Goal: Task Accomplishment & Management: Complete application form

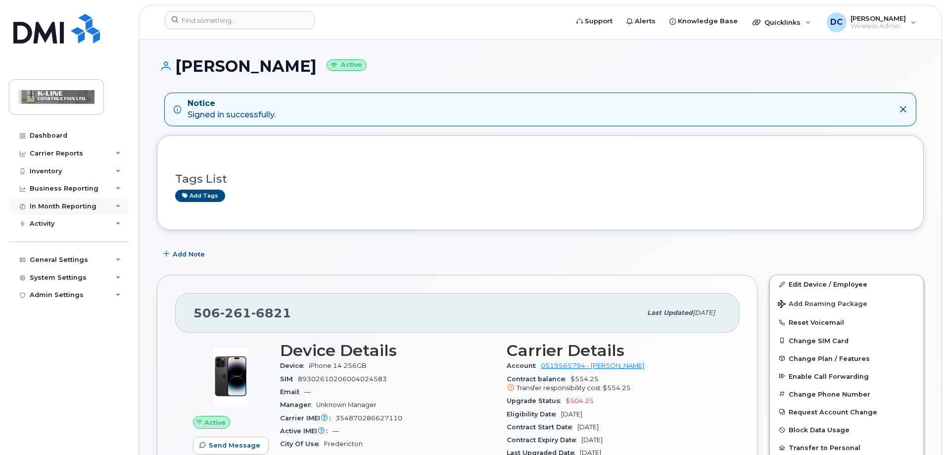
click at [99, 205] on div "In Month Reporting" at bounding box center [69, 206] width 120 height 18
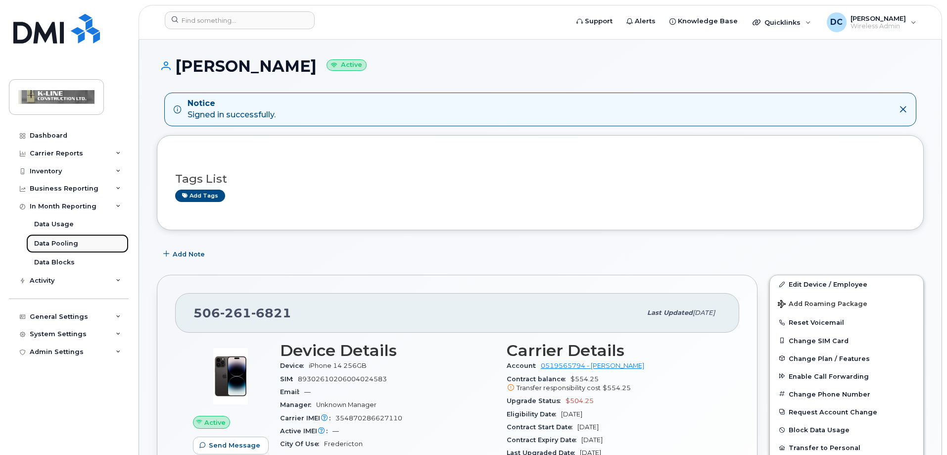
click at [96, 244] on link "Data Pooling" at bounding box center [77, 243] width 102 height 19
click at [61, 244] on div "Data Pooling" at bounding box center [56, 243] width 44 height 9
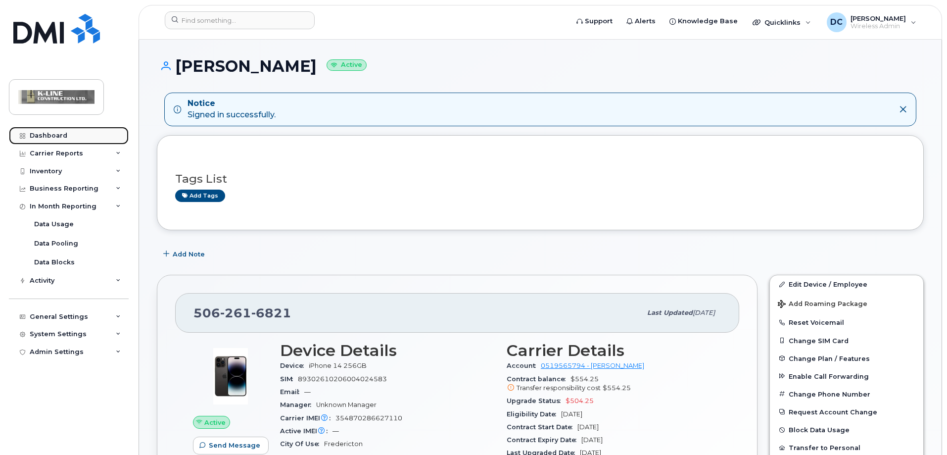
click at [42, 135] on div "Dashboard" at bounding box center [49, 136] width 38 height 8
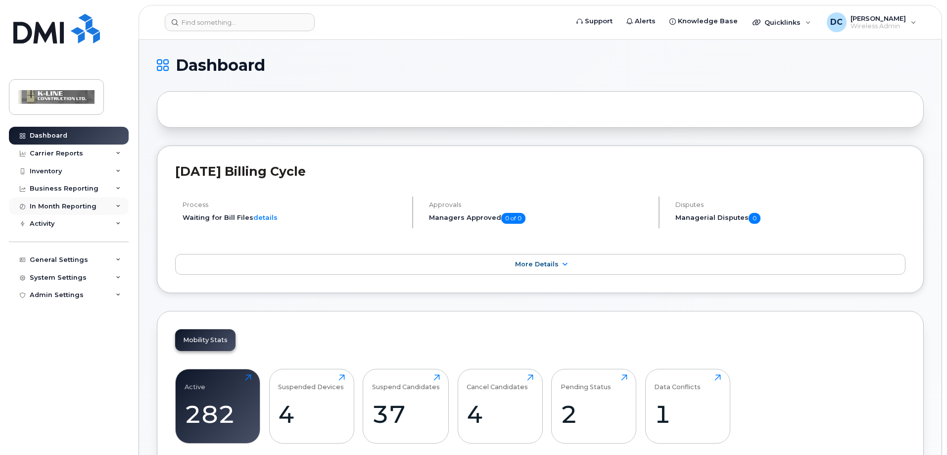
click at [117, 202] on div "In Month Reporting" at bounding box center [69, 206] width 120 height 18
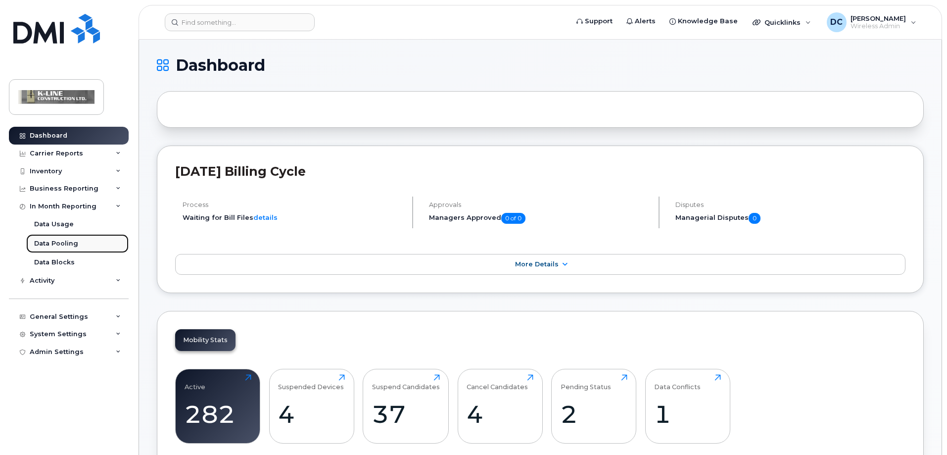
click at [93, 243] on link "Data Pooling" at bounding box center [77, 243] width 102 height 19
click at [67, 241] on div "Data Pooling" at bounding box center [56, 243] width 44 height 9
click at [70, 243] on div "Data Pooling" at bounding box center [56, 243] width 44 height 9
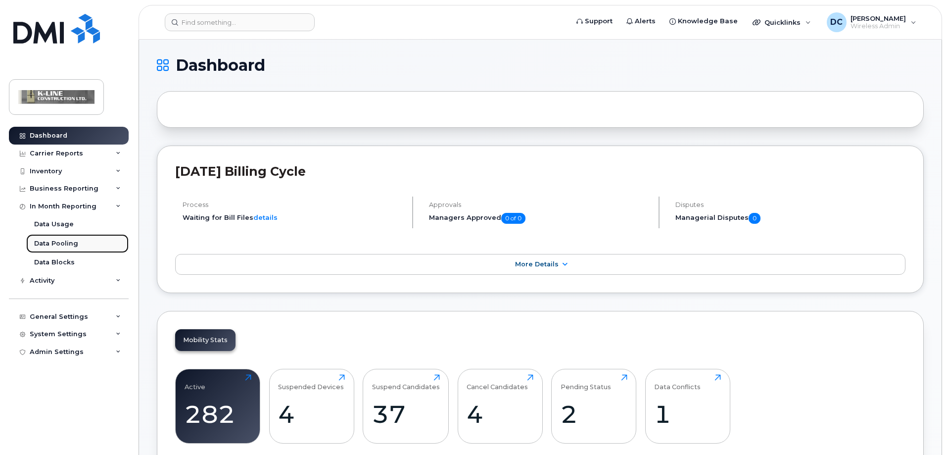
click at [70, 243] on div "Data Pooling" at bounding box center [56, 243] width 44 height 9
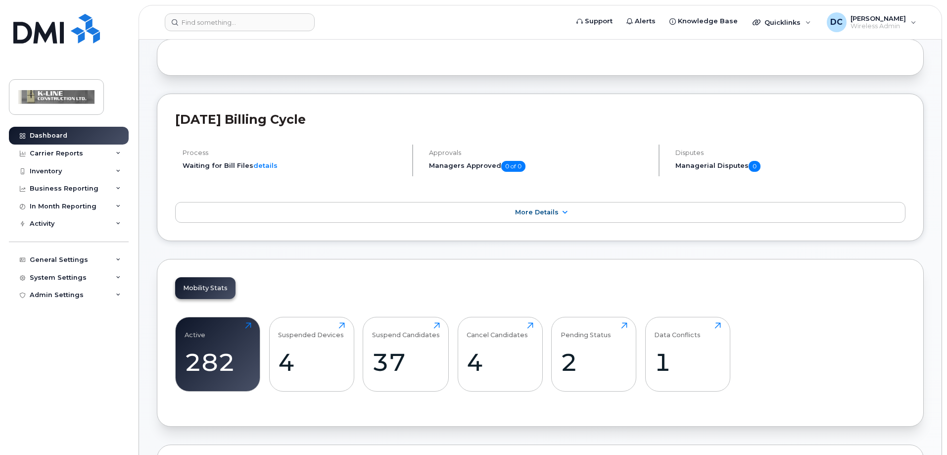
scroll to position [49, 0]
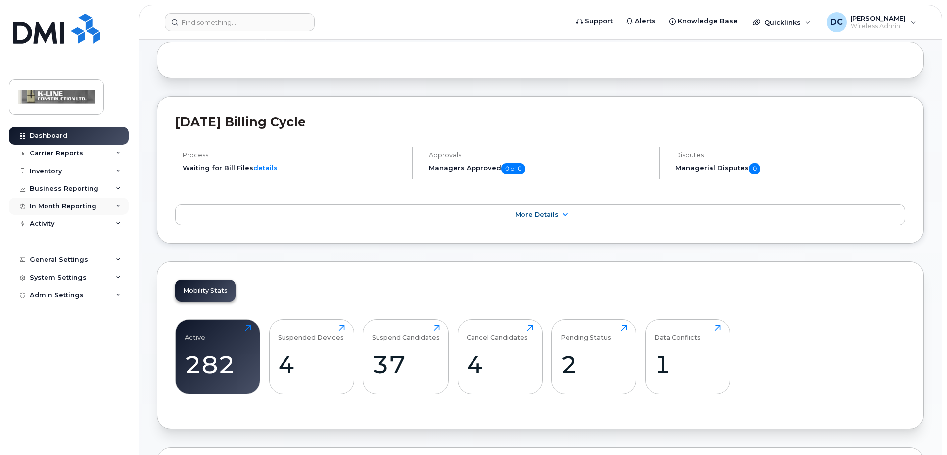
click at [57, 204] on div "In Month Reporting" at bounding box center [63, 206] width 67 height 8
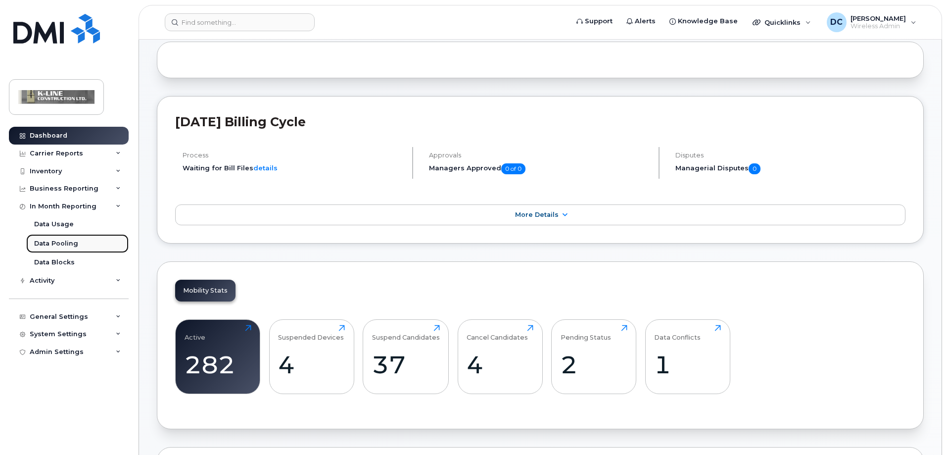
click at [62, 244] on div "Data Pooling" at bounding box center [56, 243] width 44 height 9
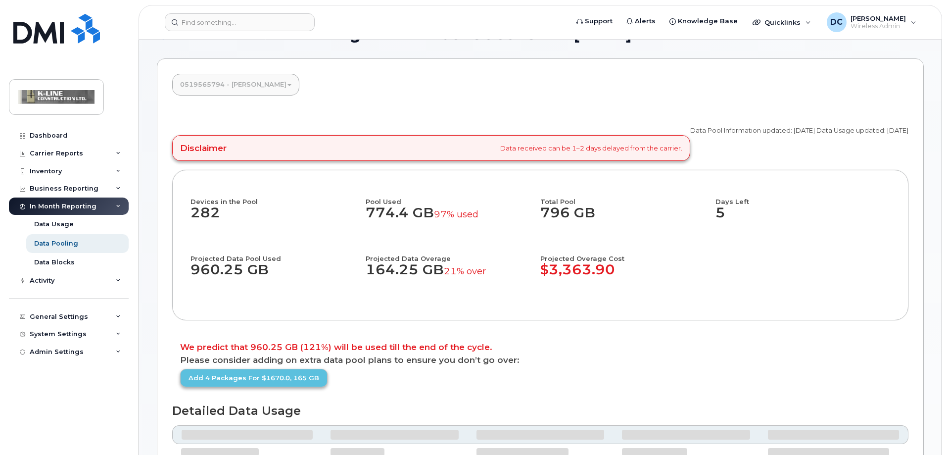
scroll to position [49, 0]
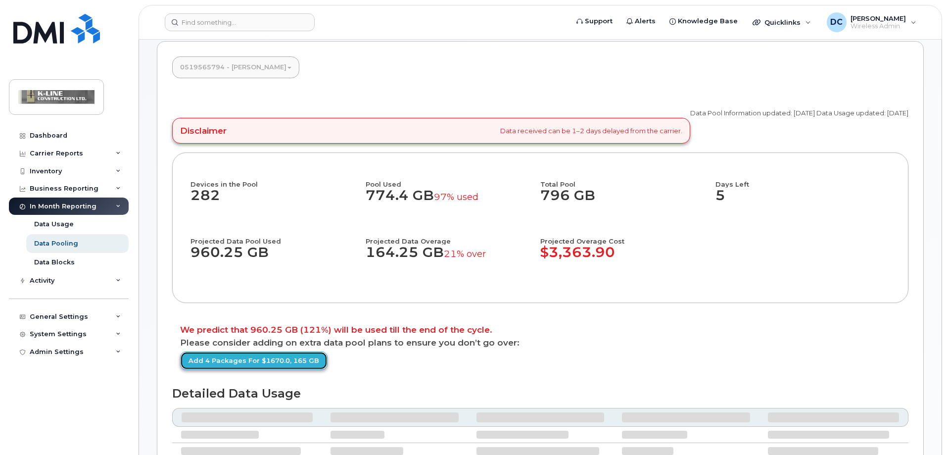
click at [266, 360] on link "Add 4 packages for $1670.0, 165 GB" at bounding box center [253, 360] width 147 height 18
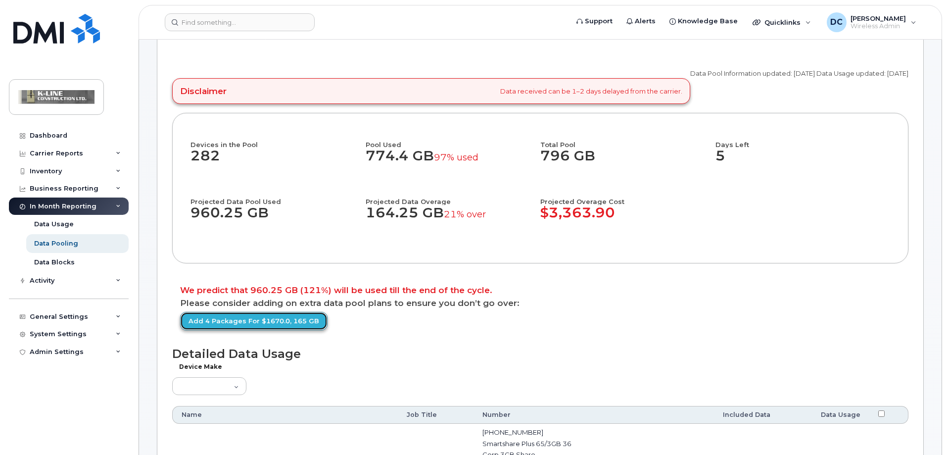
scroll to position [99, 0]
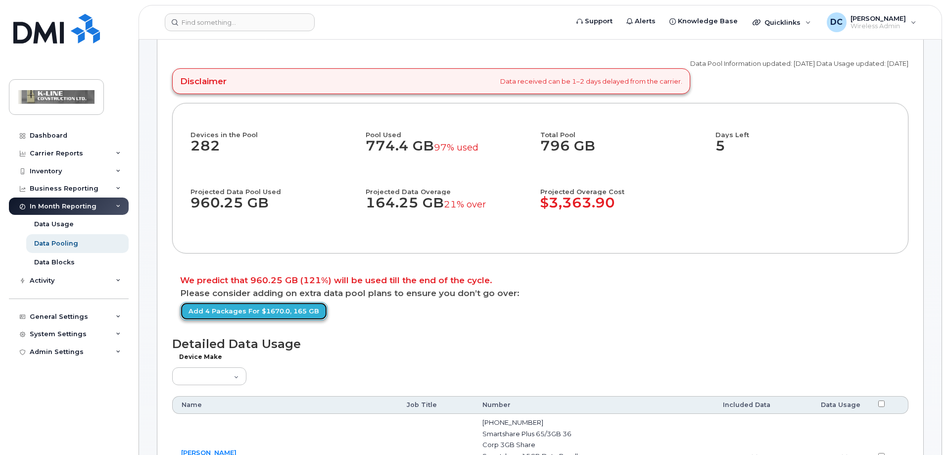
click at [254, 313] on link "Add 4 packages for $1670.0, 165 GB" at bounding box center [253, 311] width 147 height 18
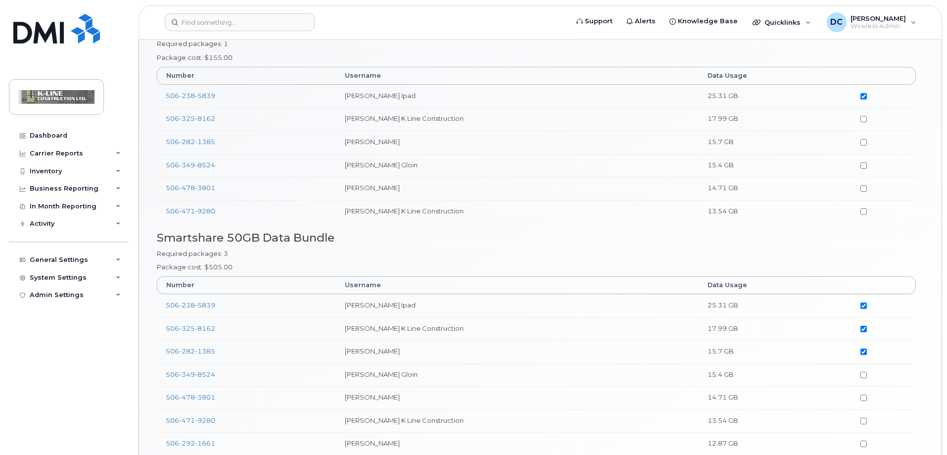
scroll to position [99, 0]
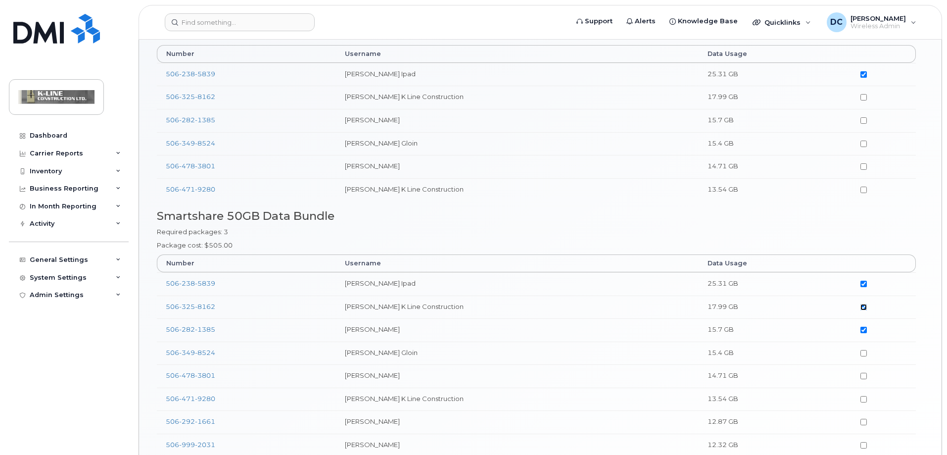
click at [866, 305] on input"] "checkbox" at bounding box center [863, 307] width 6 height 6
checkbox input"] "false"
click at [865, 329] on input"] "checkbox" at bounding box center [863, 330] width 6 height 6
checkbox input"] "false"
click at [862, 284] on input"] "checkbox" at bounding box center [863, 284] width 6 height 6
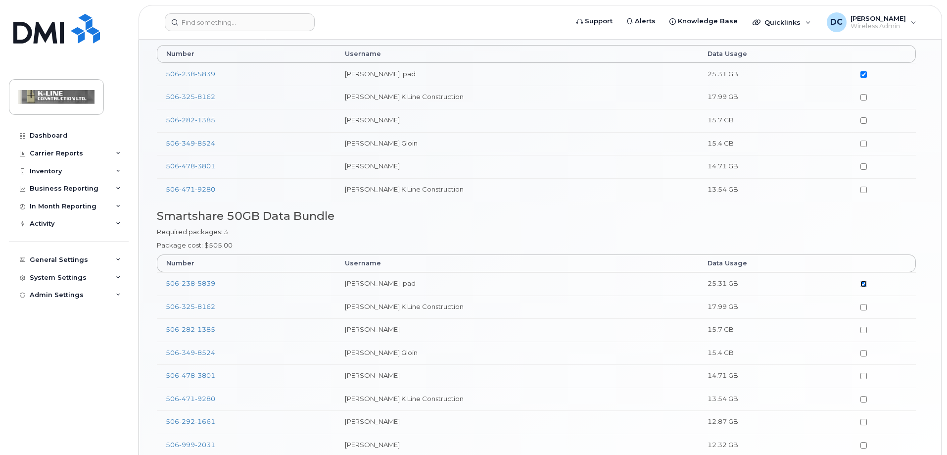
checkbox input"] "false"
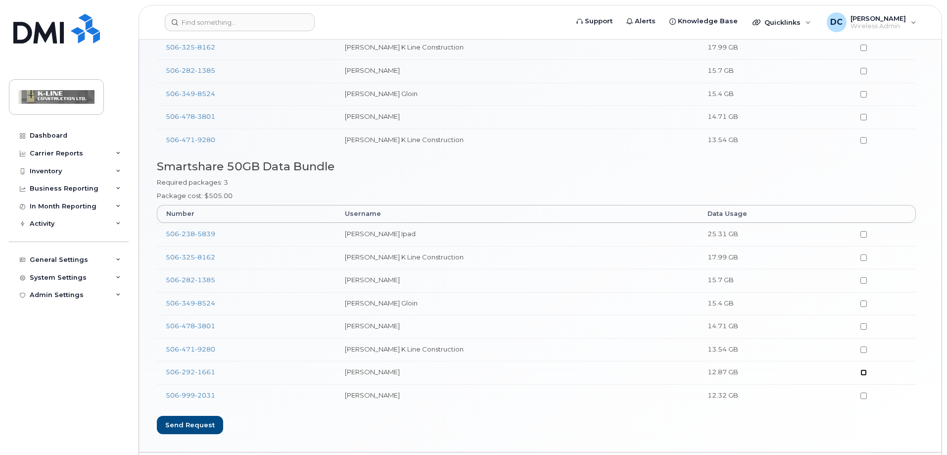
click at [864, 372] on input"] "checkbox" at bounding box center [863, 372] width 6 height 6
checkbox input"] "true"
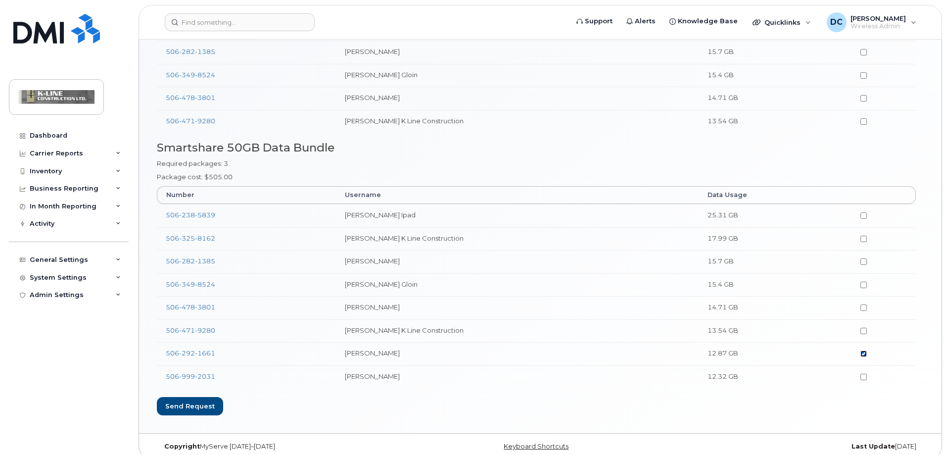
scroll to position [177, 0]
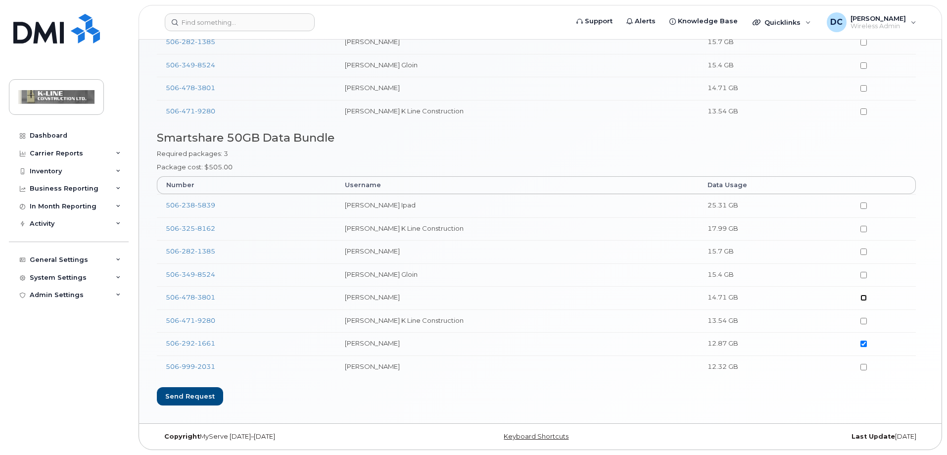
click at [864, 297] on input"] "checkbox" at bounding box center [863, 297] width 6 height 6
click at [865, 296] on input"] "checkbox" at bounding box center [863, 297] width 6 height 6
checkbox input"] "false"
click at [866, 319] on input"] "checkbox" at bounding box center [863, 321] width 6 height 6
click at [863, 320] on input"] "checkbox" at bounding box center [863, 321] width 6 height 6
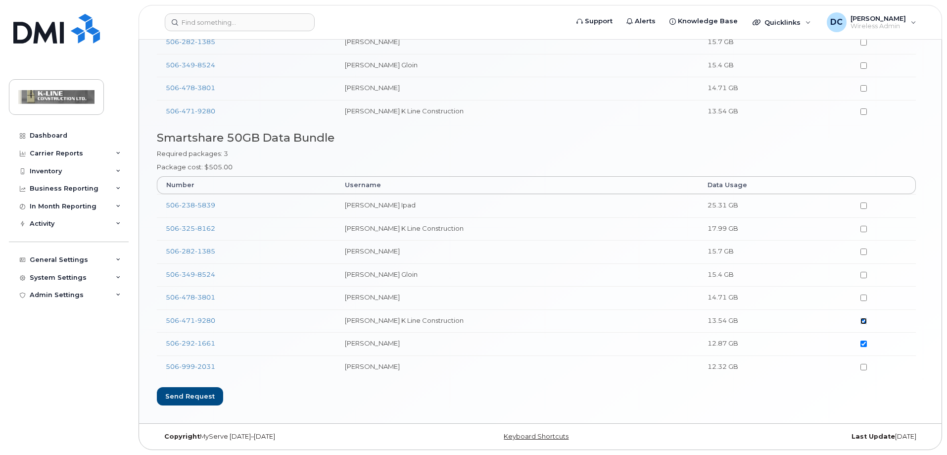
checkbox input"] "false"
click at [863, 252] on input"] "checkbox" at bounding box center [863, 251] width 6 height 6
checkbox input"] "true"
click at [864, 273] on input"] "checkbox" at bounding box center [863, 275] width 6 height 6
checkbox input"] "true"
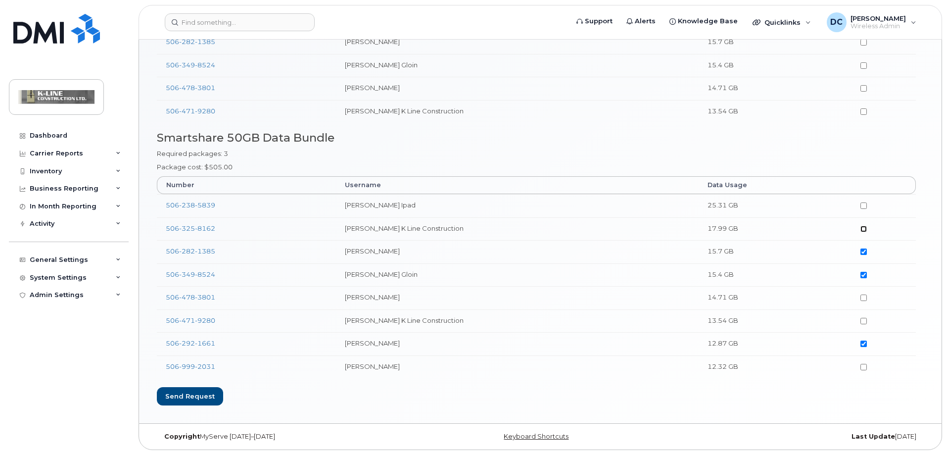
click at [863, 227] on input"] "checkbox" at bounding box center [863, 229] width 6 height 6
checkbox input"] "true"
click at [863, 251] on input"] "checkbox" at bounding box center [863, 251] width 6 height 6
checkbox input"] "false"
click at [193, 392] on div "Send request" at bounding box center [190, 396] width 66 height 18
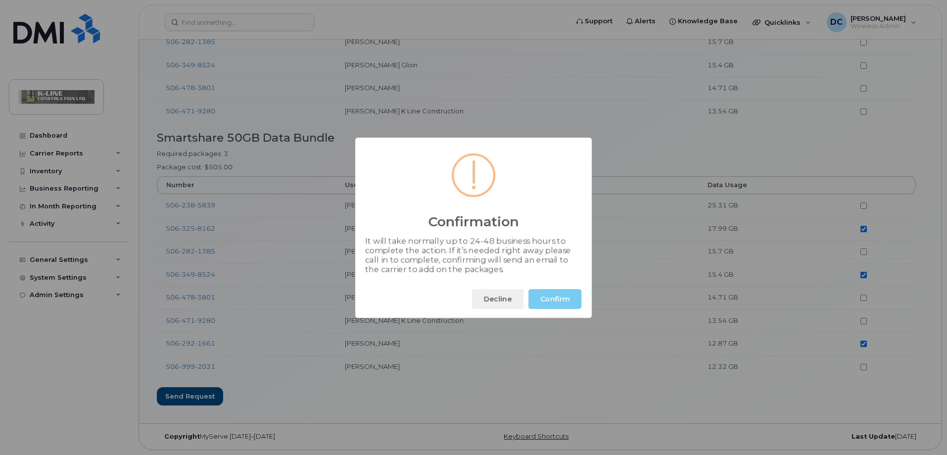
click at [551, 297] on button "Confirm" at bounding box center [554, 299] width 53 height 20
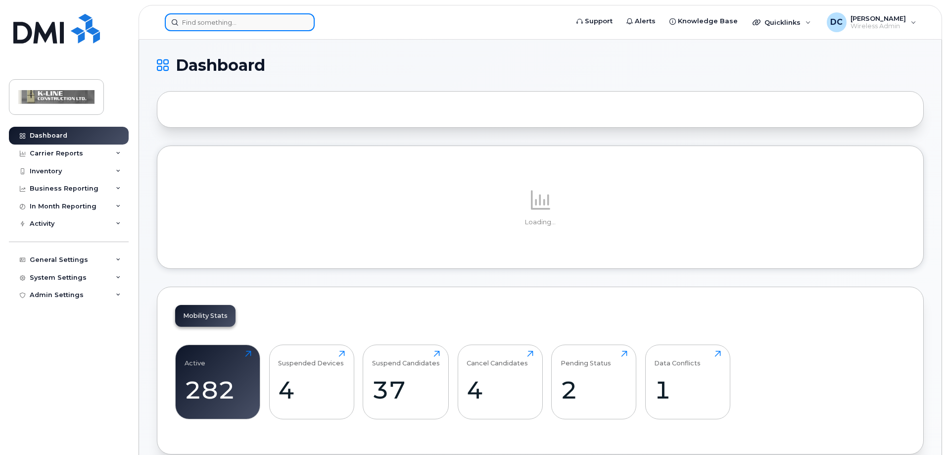
click at [210, 28] on input at bounding box center [240, 22] width 150 height 18
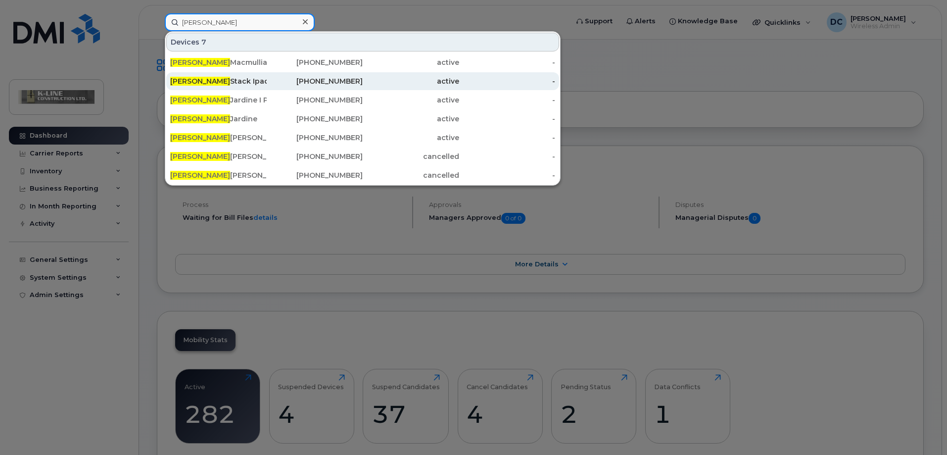
type input "[PERSON_NAME]"
click at [222, 79] on div "James Stack Ipad" at bounding box center [218, 81] width 96 height 10
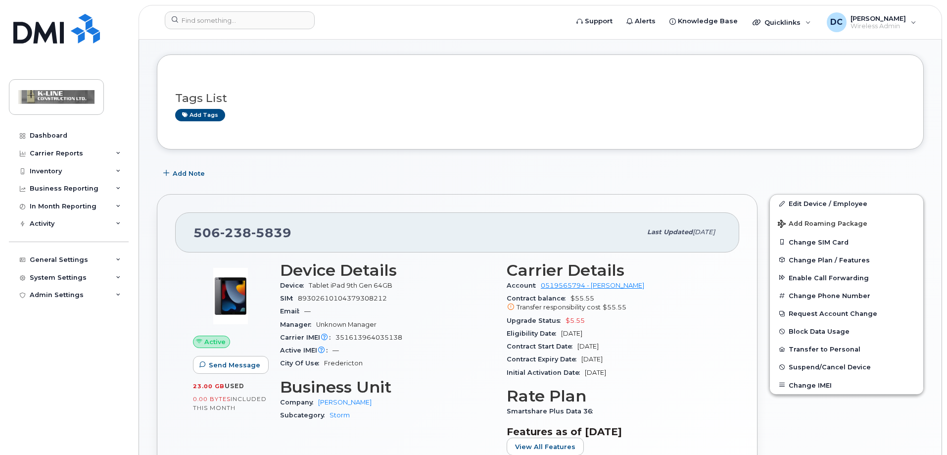
scroll to position [49, 0]
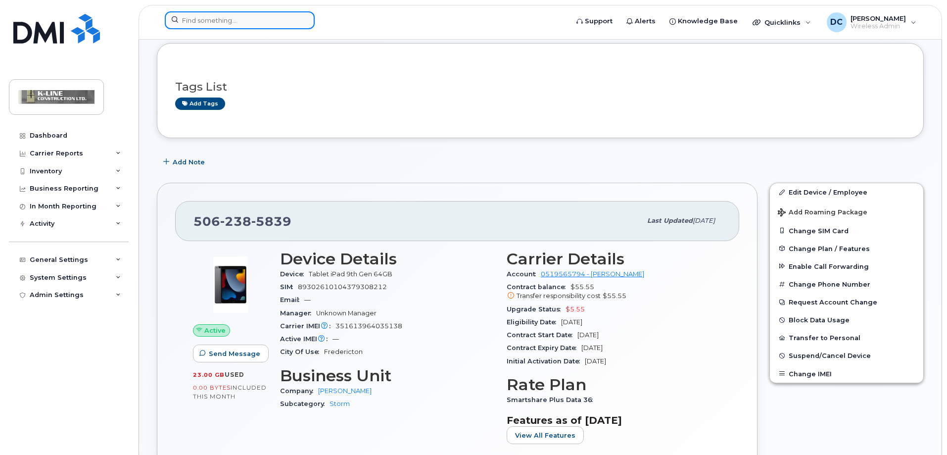
click at [206, 24] on input at bounding box center [240, 20] width 150 height 18
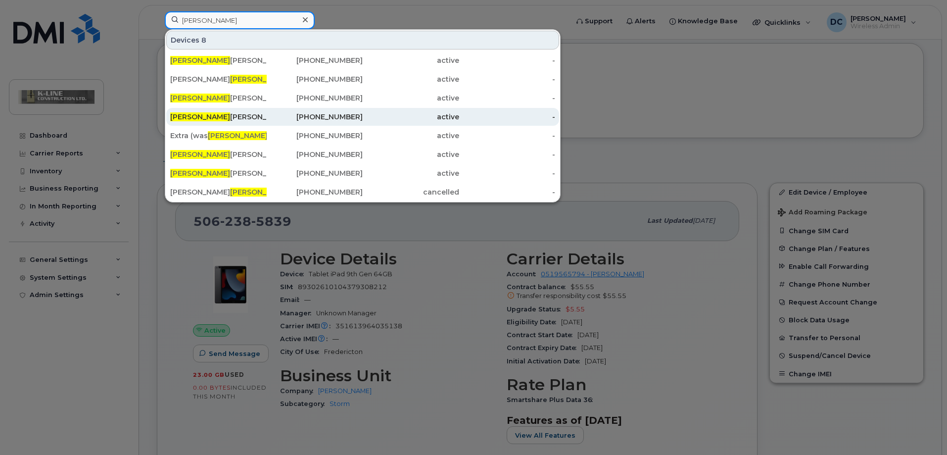
type input "richard"
click at [234, 113] on div "Richard Lowrie" at bounding box center [218, 117] width 96 height 10
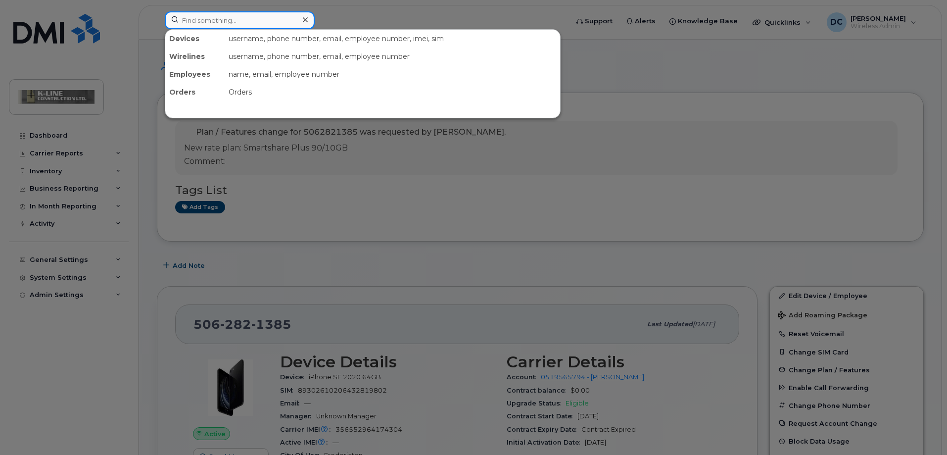
click at [217, 19] on input at bounding box center [240, 20] width 150 height 18
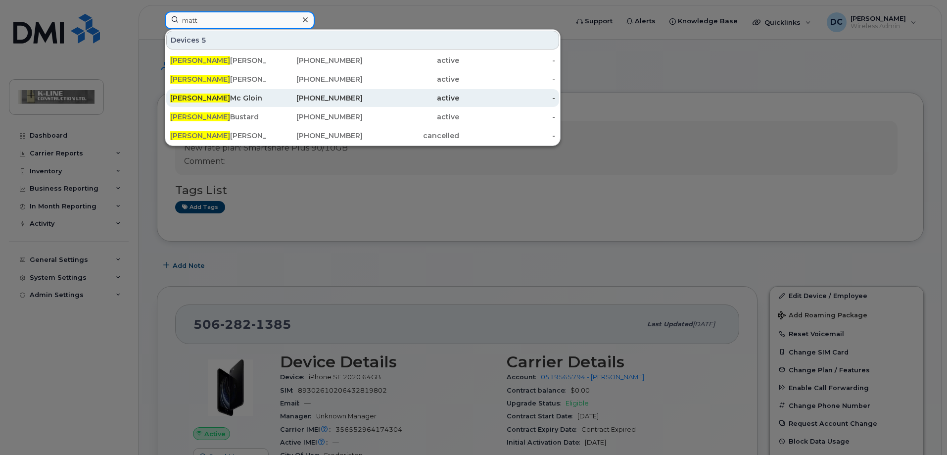
type input "matt"
click at [222, 95] on div "[PERSON_NAME] Gloin" at bounding box center [218, 98] width 96 height 10
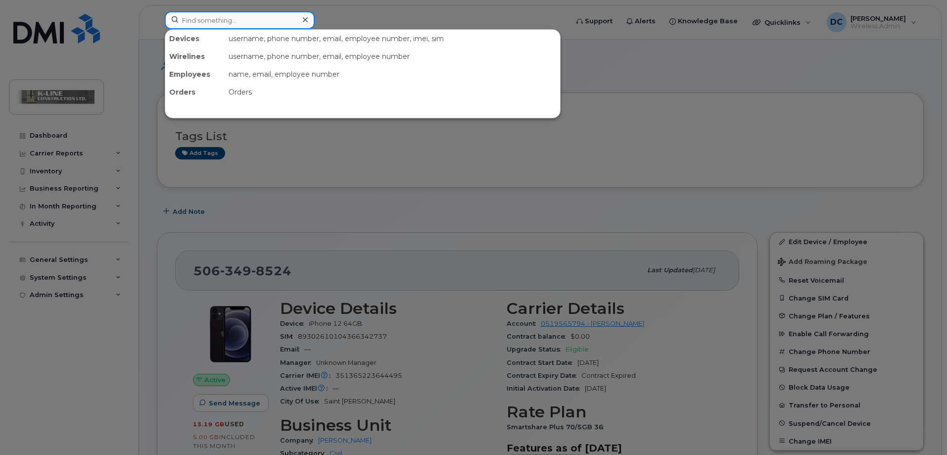
click at [233, 15] on input at bounding box center [240, 20] width 150 height 18
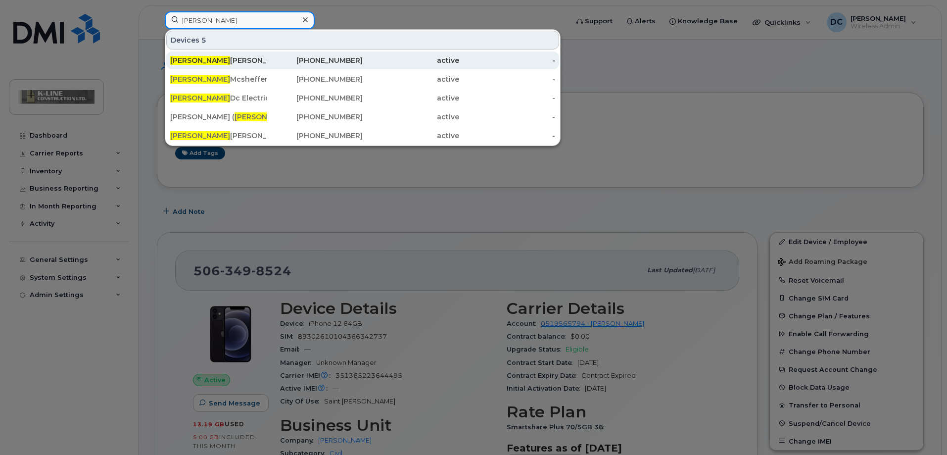
type input "[PERSON_NAME]"
click at [242, 60] on div "[PERSON_NAME] K Line Construction" at bounding box center [218, 60] width 96 height 10
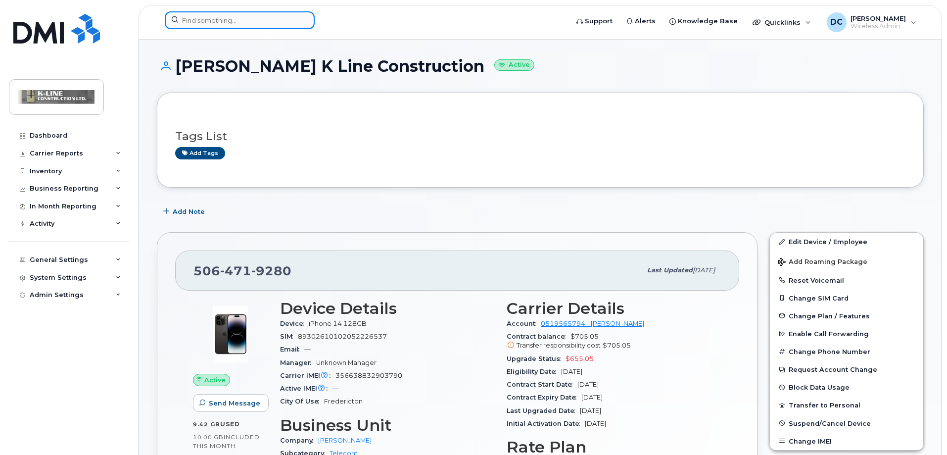
click at [220, 21] on input at bounding box center [240, 20] width 150 height 18
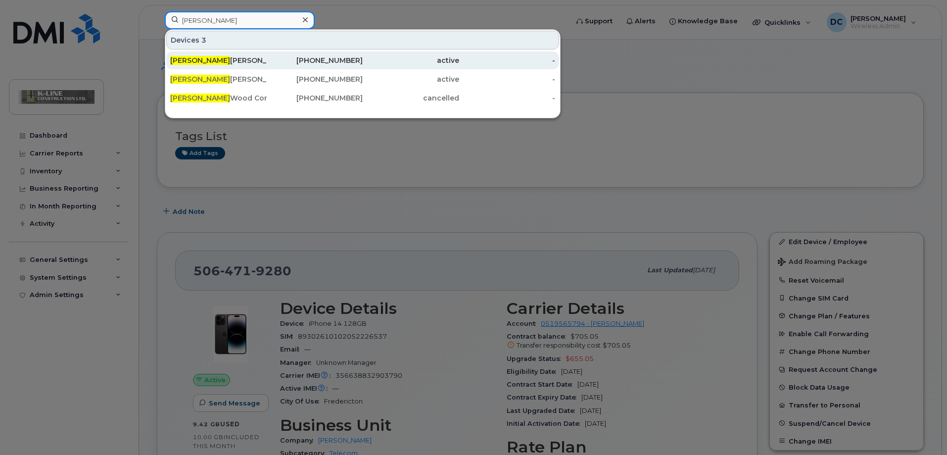
type input "adam"
click at [212, 59] on div "Adam Duncan" at bounding box center [218, 60] width 96 height 10
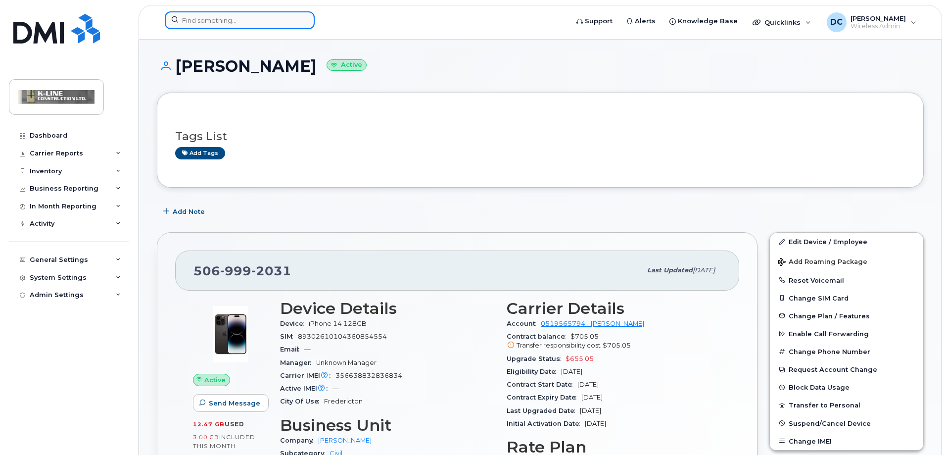
click at [268, 22] on input at bounding box center [240, 20] width 150 height 18
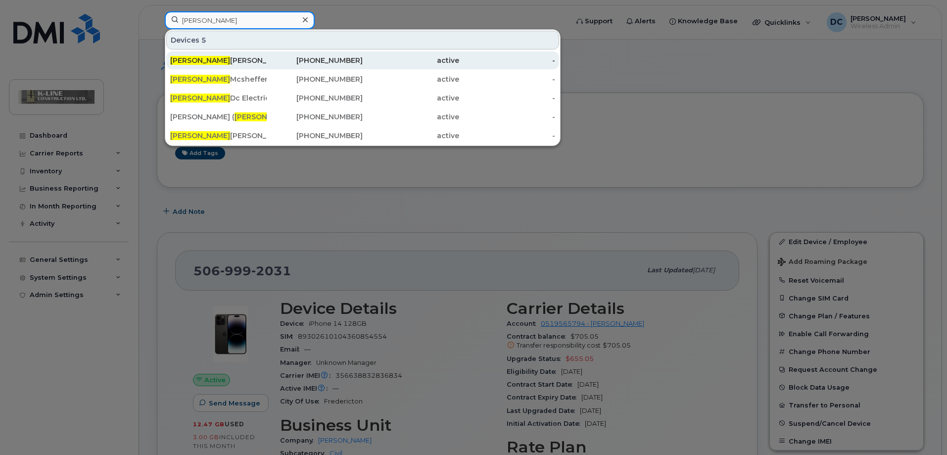
type input "anthony"
click at [225, 60] on div "Anthony Keenan K Line Construction" at bounding box center [218, 60] width 96 height 10
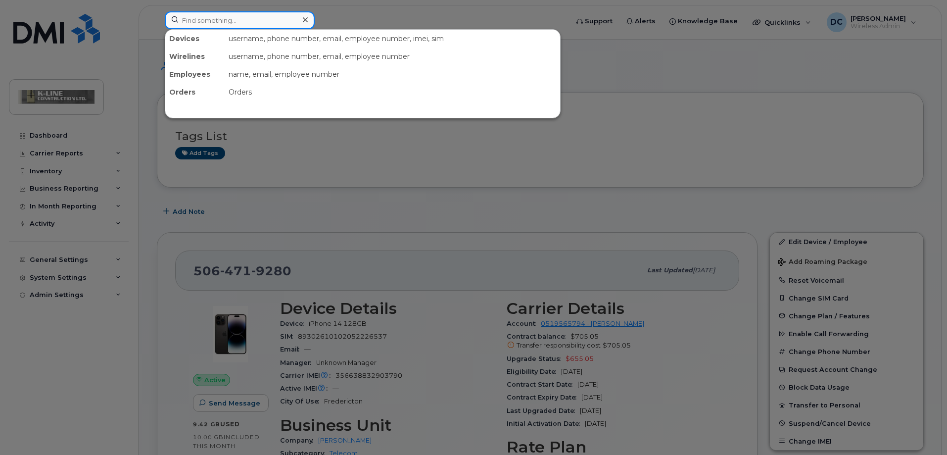
click at [238, 19] on input at bounding box center [240, 20] width 150 height 18
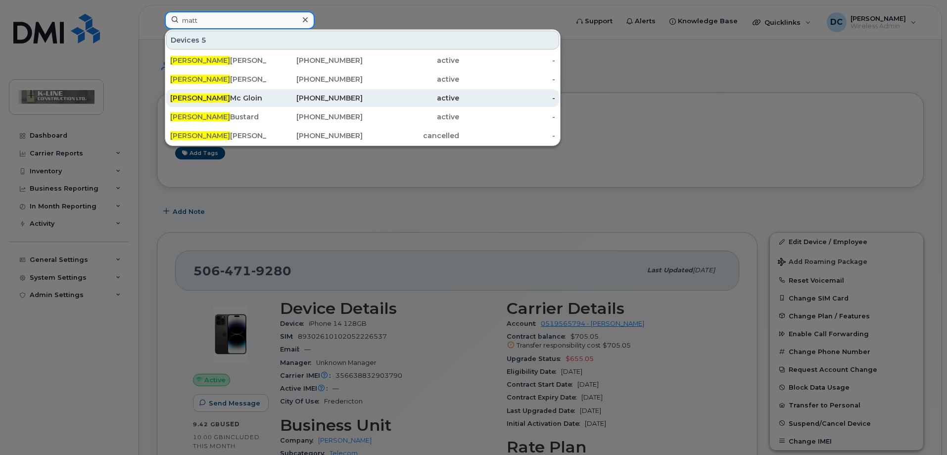
type input "matt"
click at [202, 98] on div "[PERSON_NAME] Gloin" at bounding box center [218, 98] width 96 height 10
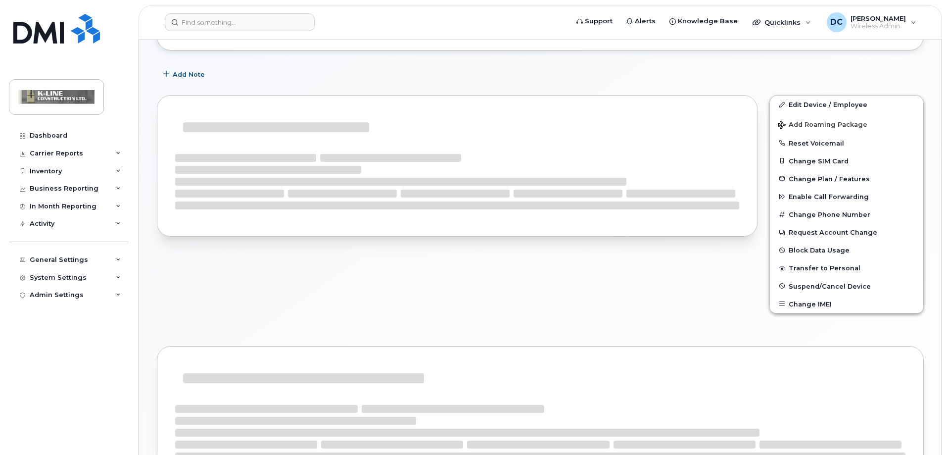
scroll to position [140, 0]
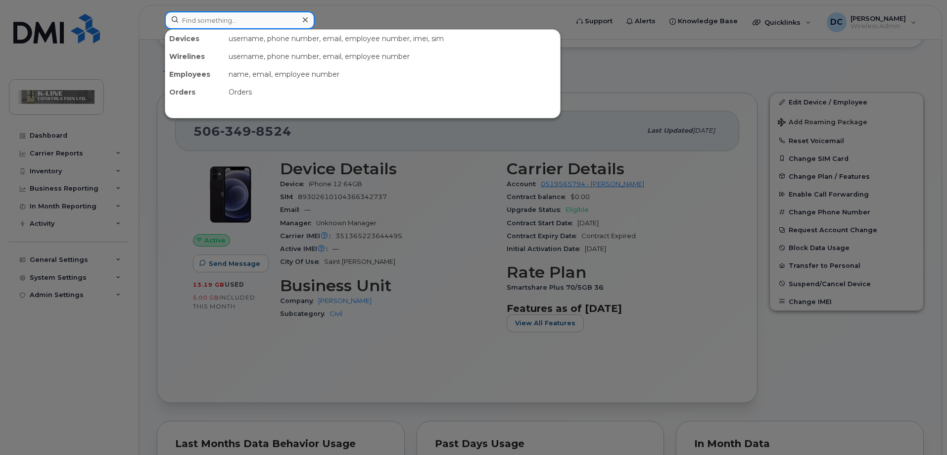
click at [193, 24] on input at bounding box center [240, 20] width 150 height 18
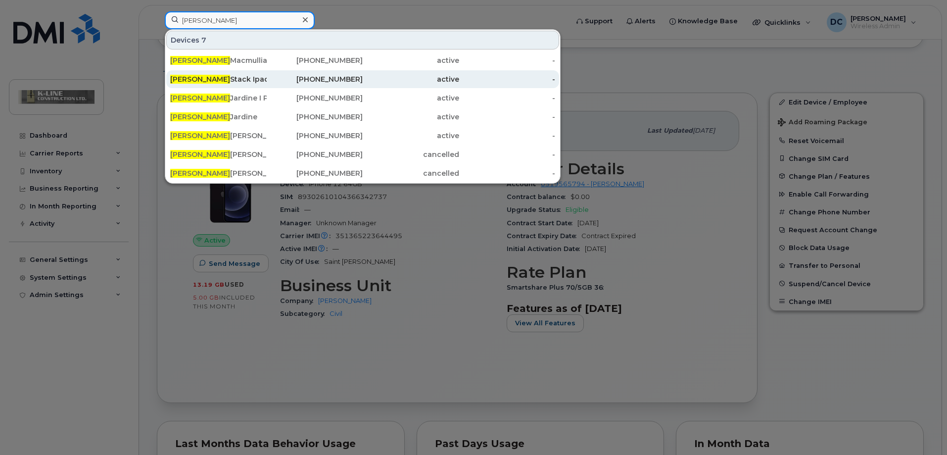
type input "james"
click at [202, 79] on div "James Stack Ipad" at bounding box center [218, 79] width 96 height 10
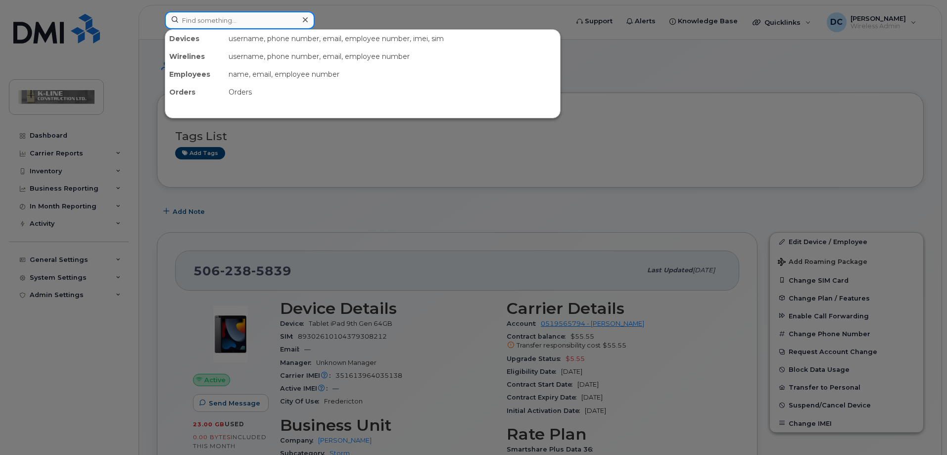
click at [186, 17] on input at bounding box center [240, 20] width 150 height 18
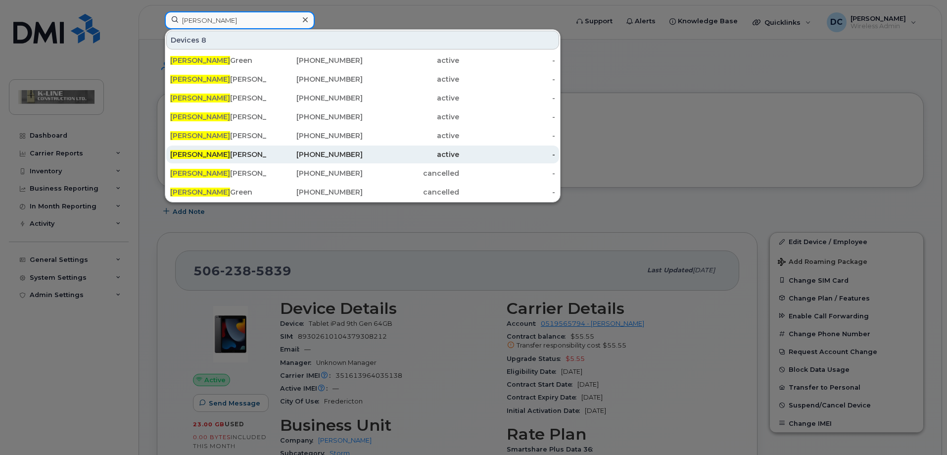
type input "brian"
click at [224, 151] on div "Brian Thomas K Line Construction" at bounding box center [218, 154] width 96 height 10
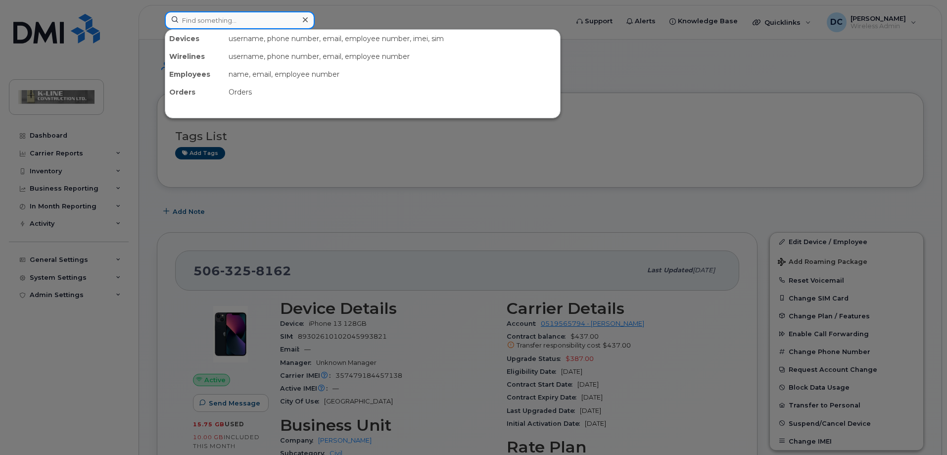
click at [198, 25] on input at bounding box center [240, 20] width 150 height 18
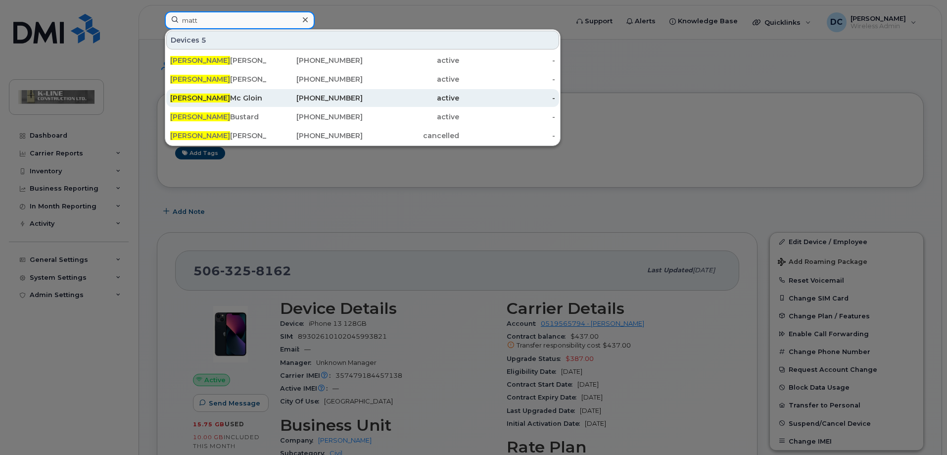
type input "matt"
click at [217, 97] on div "[PERSON_NAME] Gloin" at bounding box center [218, 98] width 96 height 10
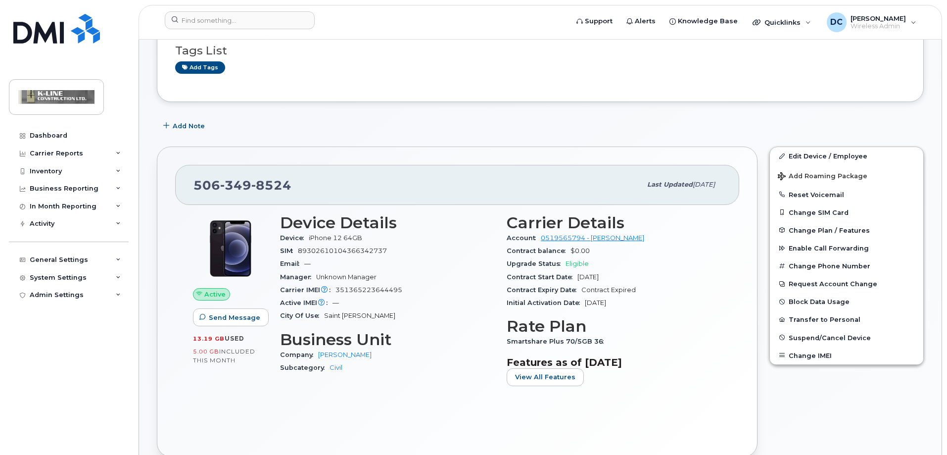
scroll to position [99, 0]
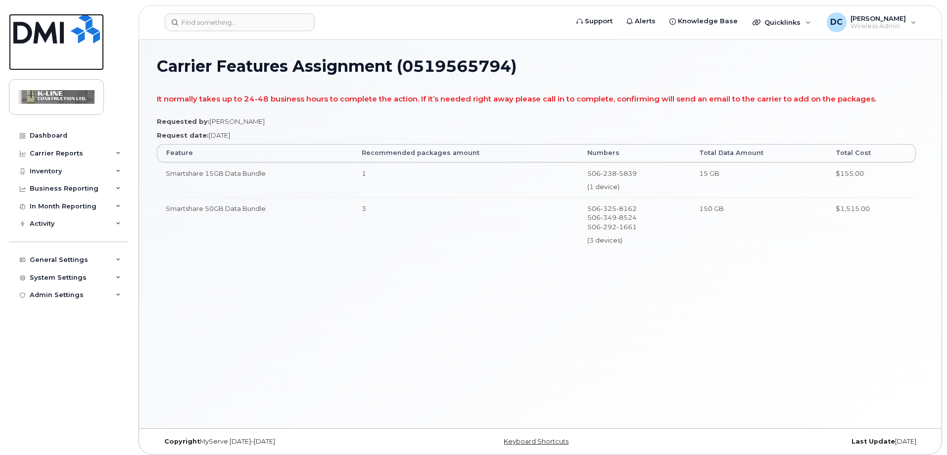
drag, startPoint x: 40, startPoint y: 40, endPoint x: 59, endPoint y: 4, distance: 40.3
click at [41, 40] on img at bounding box center [56, 29] width 87 height 30
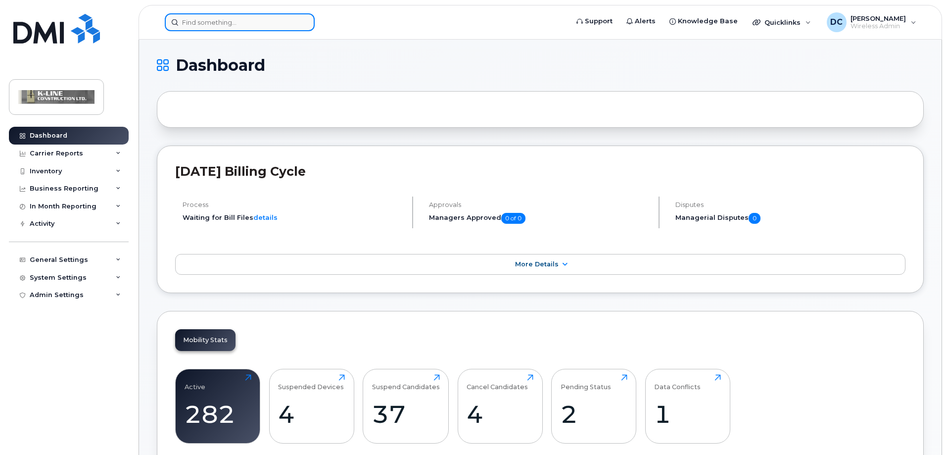
click at [190, 21] on input at bounding box center [240, 22] width 150 height 18
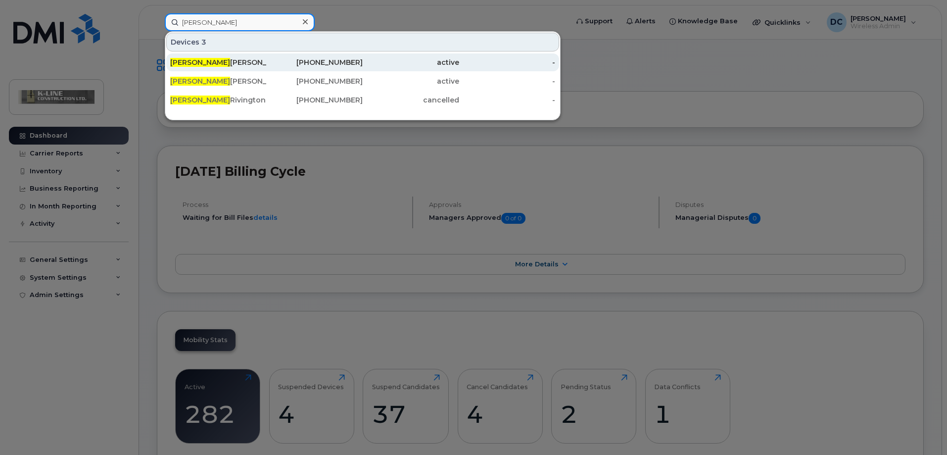
type input "[PERSON_NAME]"
click at [210, 59] on div "[PERSON_NAME]" at bounding box center [218, 62] width 96 height 10
